Goal: Task Accomplishment & Management: Complete application form

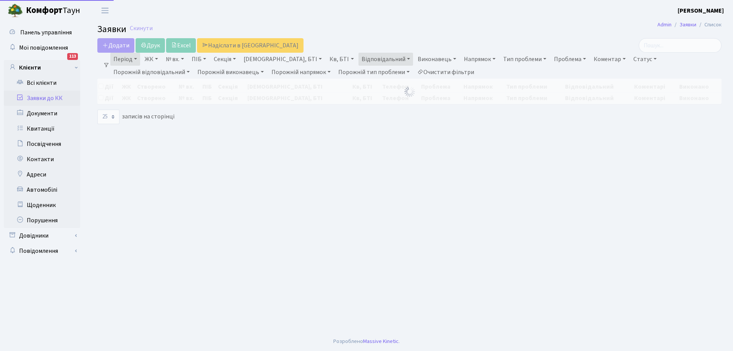
select select "25"
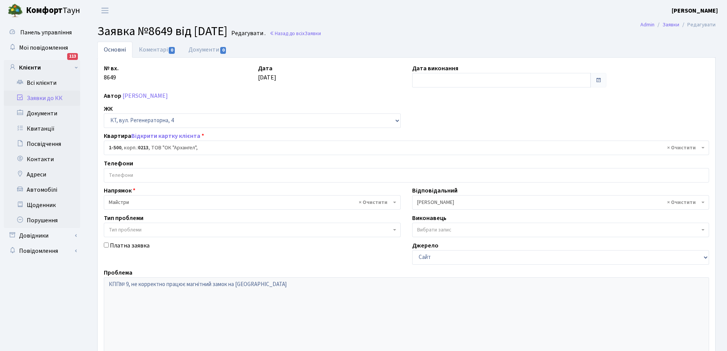
select select "16285"
click at [454, 77] on input "text" at bounding box center [501, 80] width 179 height 14
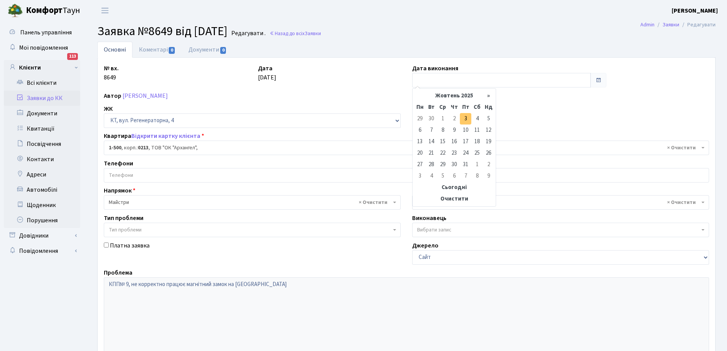
click at [464, 119] on td "3" at bounding box center [465, 118] width 11 height 11
type input "[DATE]"
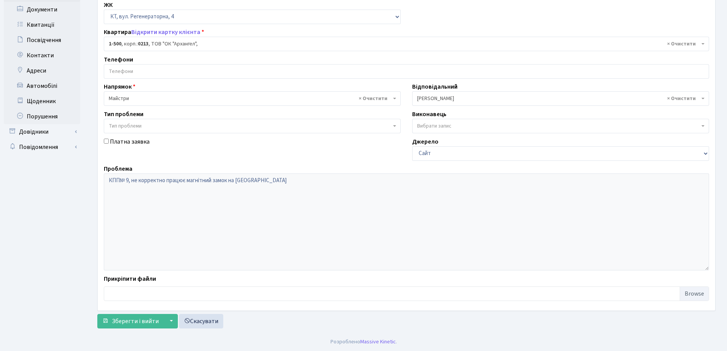
scroll to position [104, 0]
click at [144, 319] on span "Зберегти і вийти" at bounding box center [135, 320] width 47 height 8
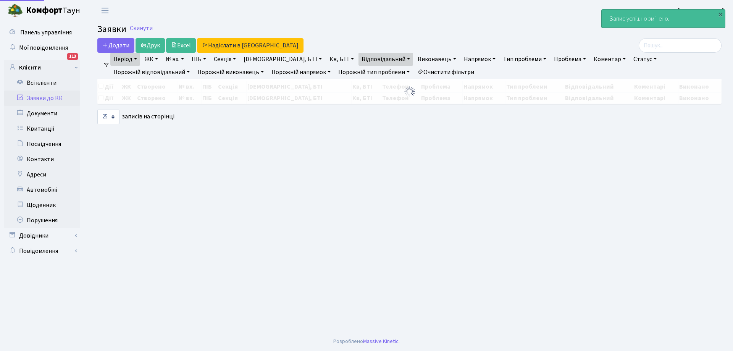
select select "25"
